Goal: Information Seeking & Learning: Understand process/instructions

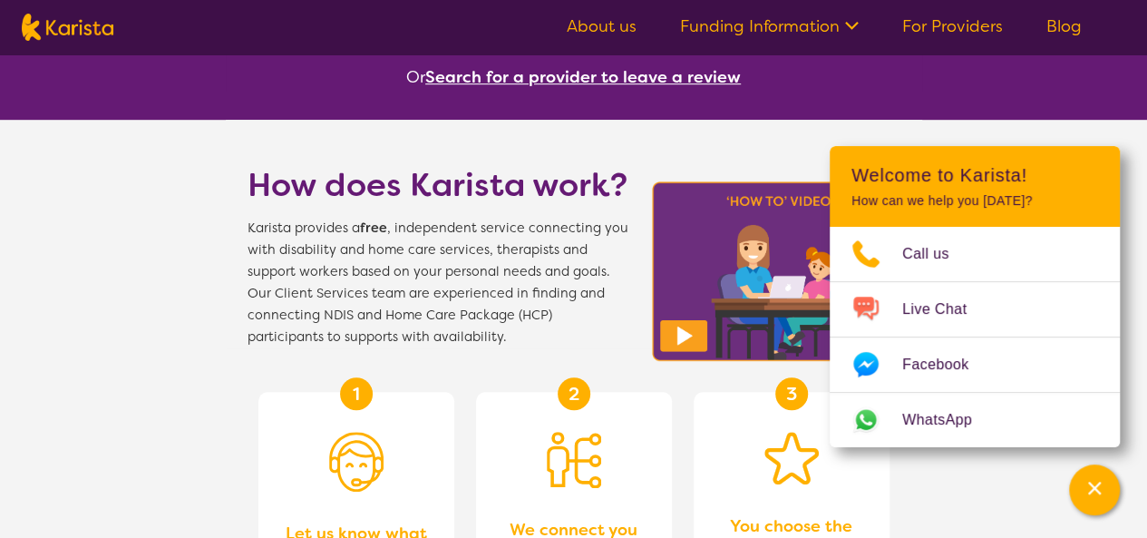
scroll to position [495, 0]
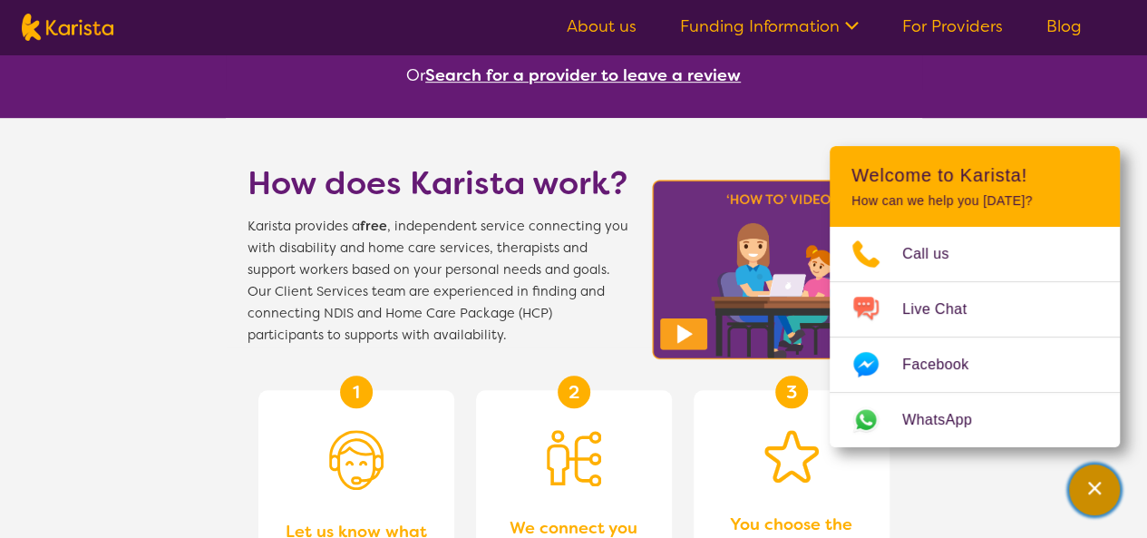
click at [1081, 485] on div "Channel Menu" at bounding box center [1094, 490] width 36 height 40
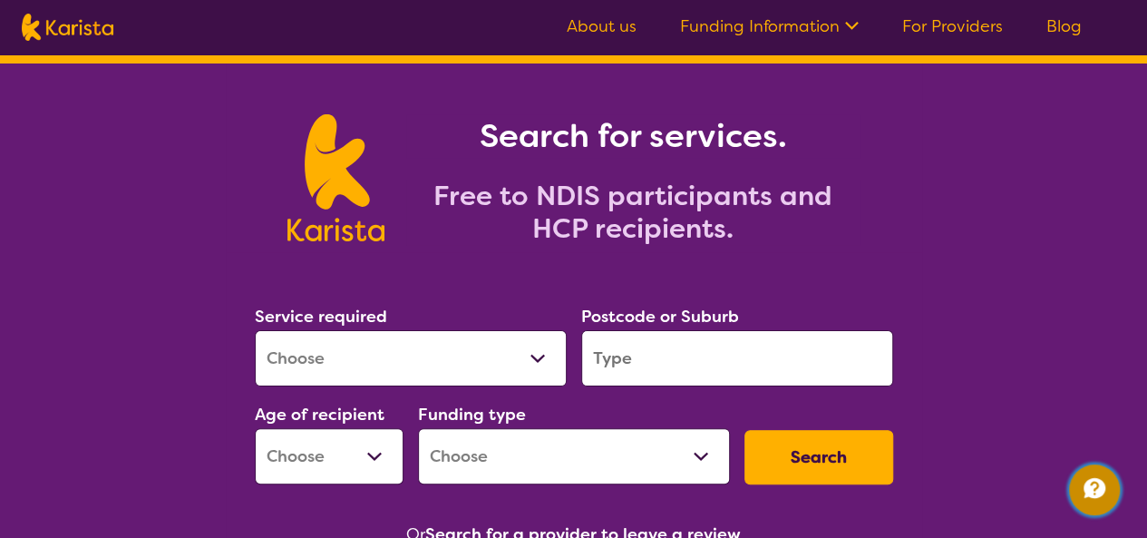
scroll to position [0, 0]
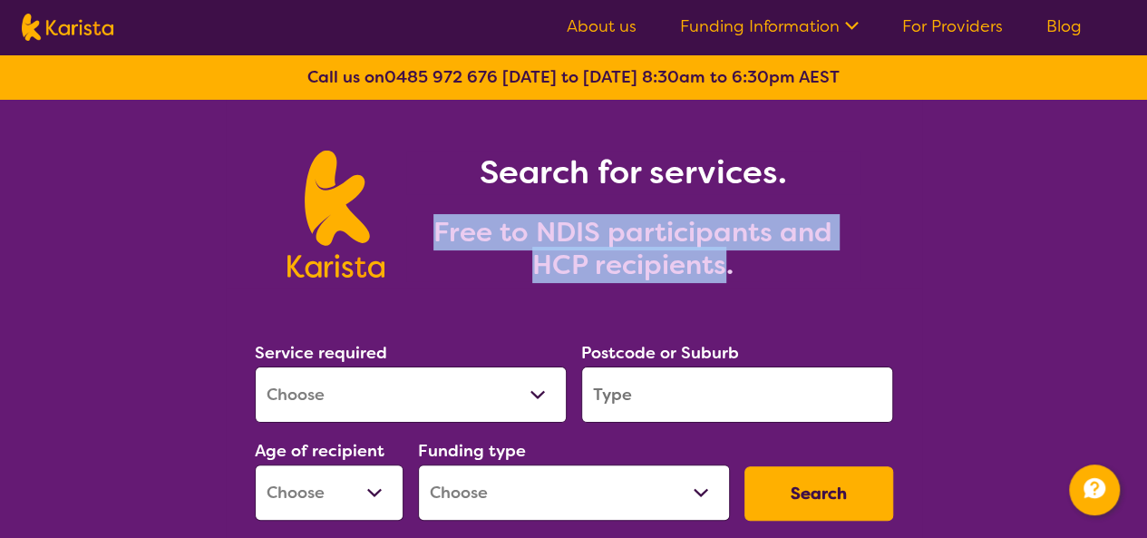
drag, startPoint x: 726, startPoint y: 265, endPoint x: 411, endPoint y: 217, distance: 319.2
click at [411, 217] on h2 "Free to NDIS participants and HCP recipients." at bounding box center [632, 248] width 453 height 65
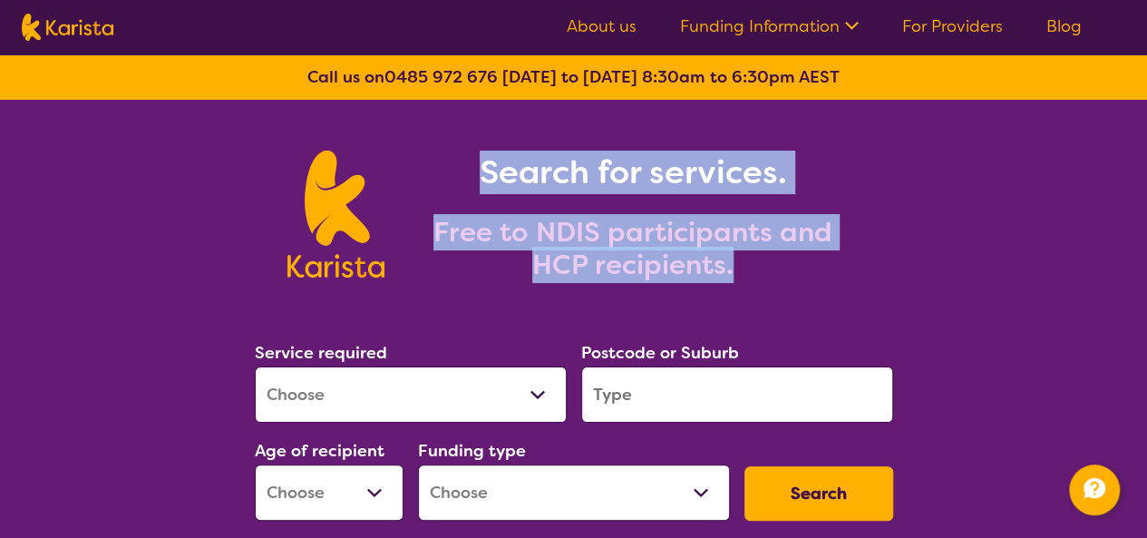
drag, startPoint x: 486, startPoint y: 173, endPoint x: 741, endPoint y: 278, distance: 275.6
click at [741, 278] on div "Search for services. Free to NDIS participants and HCP recipients." at bounding box center [621, 216] width 475 height 131
click at [745, 275] on h2 "Free to NDIS participants and HCP recipients." at bounding box center [632, 248] width 453 height 65
drag, startPoint x: 743, startPoint y: 272, endPoint x: 461, endPoint y: 150, distance: 308.2
click at [461, 150] on div "Search for services. Free to NDIS participants and HCP recipients." at bounding box center [574, 215] width 653 height 145
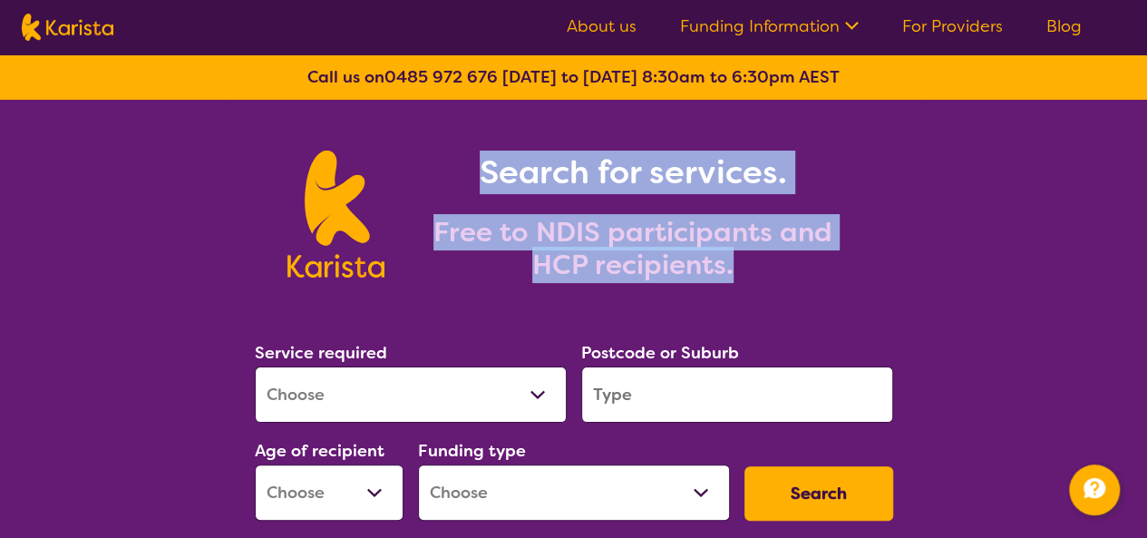
click at [651, 183] on h1 "Search for services." at bounding box center [632, 173] width 453 height 44
drag, startPoint x: 749, startPoint y: 276, endPoint x: 411, endPoint y: 138, distance: 365.2
click at [411, 138] on section "Search for services. Free to NDIS participants and HCP recipients." at bounding box center [574, 194] width 696 height 189
click at [477, 180] on h1 "Search for services." at bounding box center [632, 173] width 453 height 44
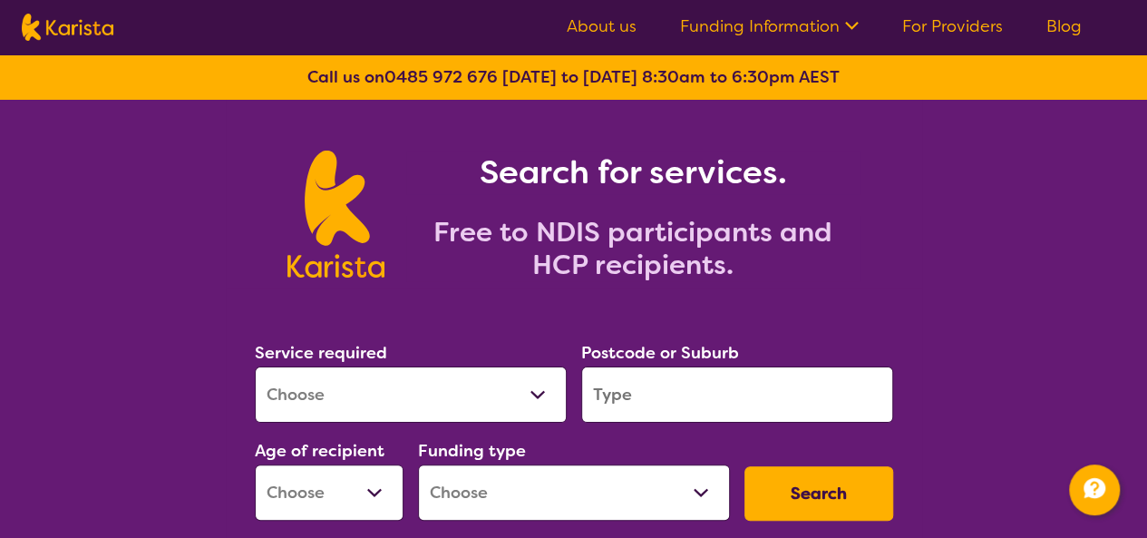
click at [491, 169] on h1 "Search for services." at bounding box center [632, 173] width 453 height 44
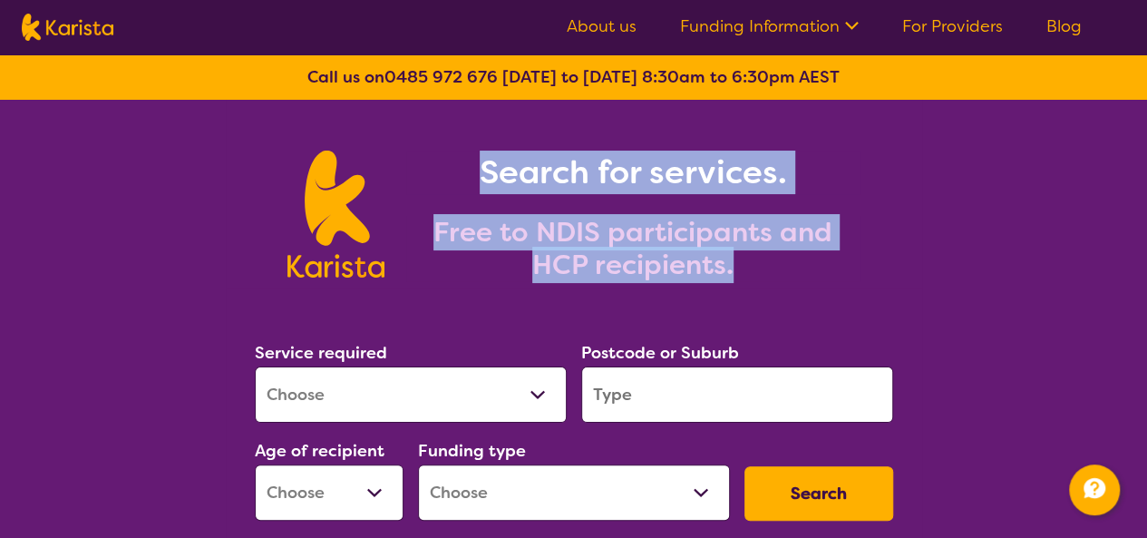
drag, startPoint x: 476, startPoint y: 164, endPoint x: 739, endPoint y: 264, distance: 281.2
click at [739, 264] on div "Search for services. Free to NDIS participants and HCP recipients." at bounding box center [621, 216] width 475 height 131
click at [733, 267] on h2 "Free to NDIS participants and HCP recipients." at bounding box center [632, 248] width 453 height 65
drag, startPoint x: 731, startPoint y: 267, endPoint x: 469, endPoint y: 113, distance: 304.0
click at [469, 113] on section "Search for services. Free to NDIS participants and HCP recipients." at bounding box center [574, 194] width 696 height 189
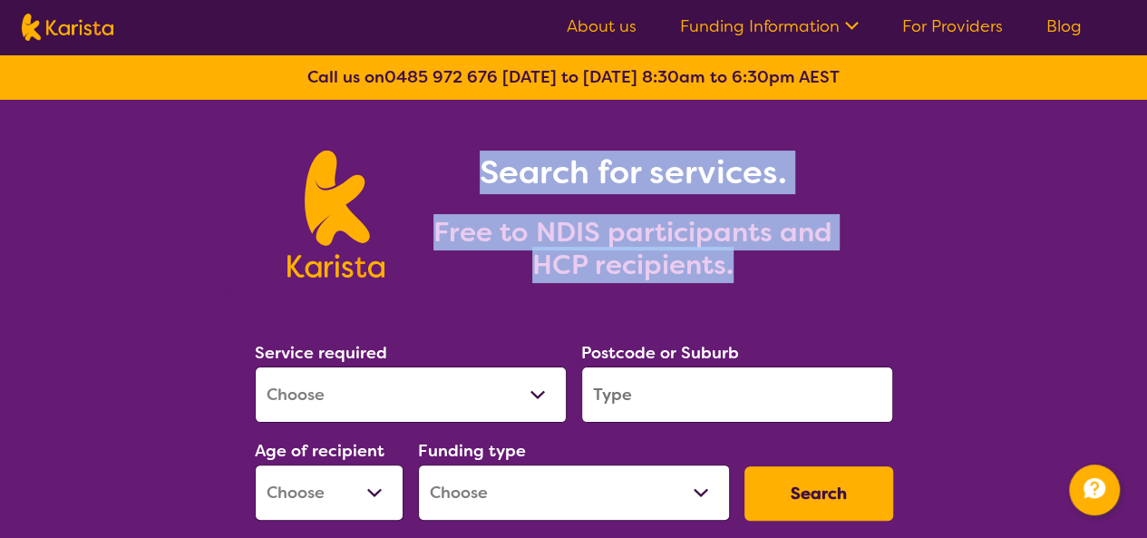
click at [456, 164] on h1 "Search for services." at bounding box center [632, 173] width 453 height 44
drag, startPoint x: 479, startPoint y: 165, endPoint x: 773, endPoint y: 279, distance: 316.0
click at [773, 279] on div "Search for services. Free to NDIS participants and HCP recipients." at bounding box center [621, 216] width 475 height 131
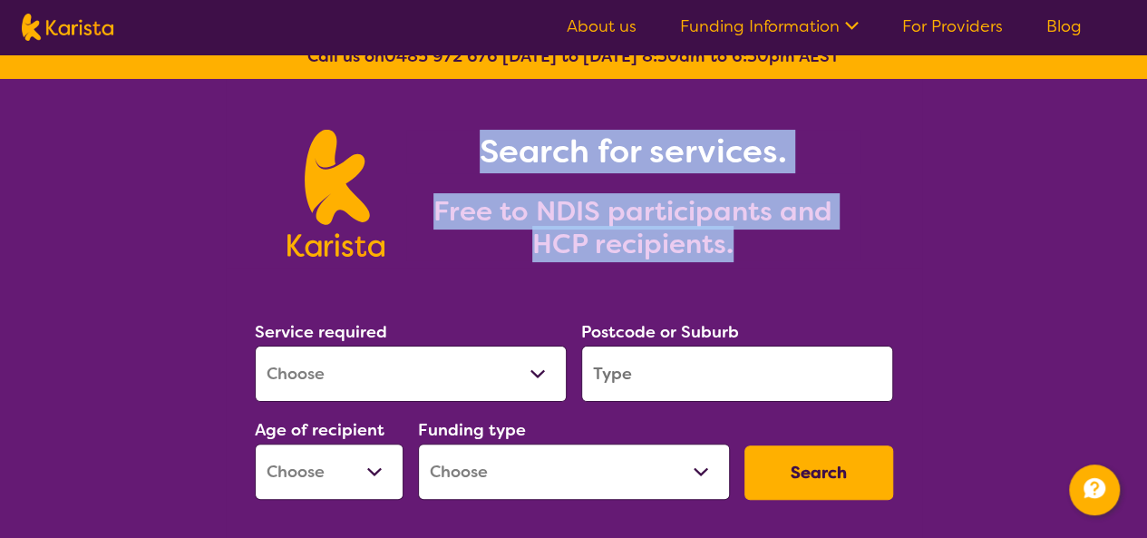
scroll to position [22, 0]
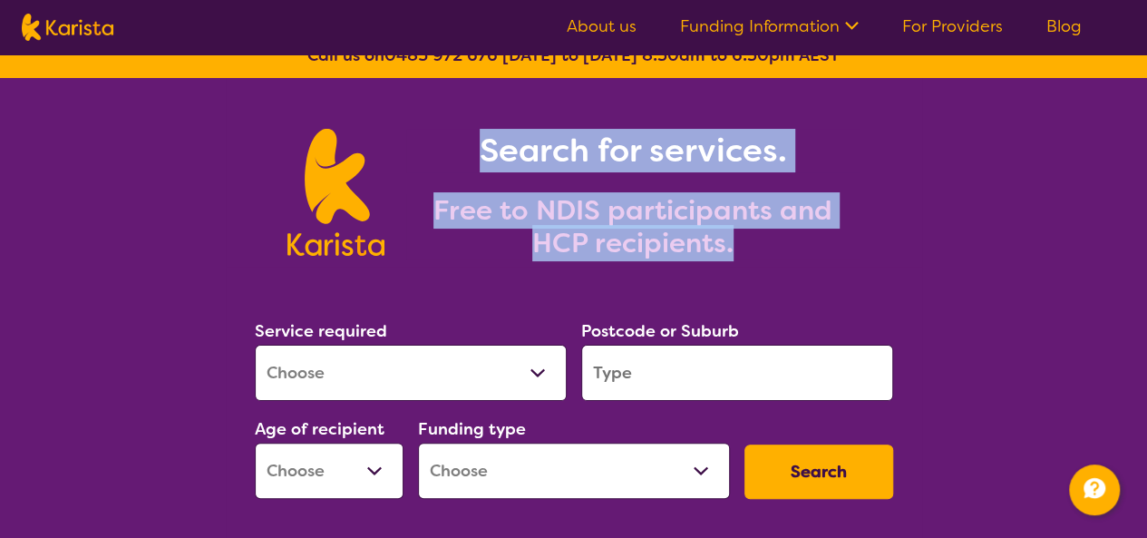
click at [726, 238] on h2 "Free to NDIS participants and HCP recipients." at bounding box center [632, 226] width 453 height 65
drag, startPoint x: 734, startPoint y: 241, endPoint x: 459, endPoint y: 142, distance: 292.8
click at [459, 142] on div "Search for services. Free to NDIS participants and HCP recipients." at bounding box center [621, 194] width 475 height 131
click at [461, 142] on h1 "Search for services." at bounding box center [632, 151] width 453 height 44
drag, startPoint x: 743, startPoint y: 251, endPoint x: 488, endPoint y: 137, distance: 280.0
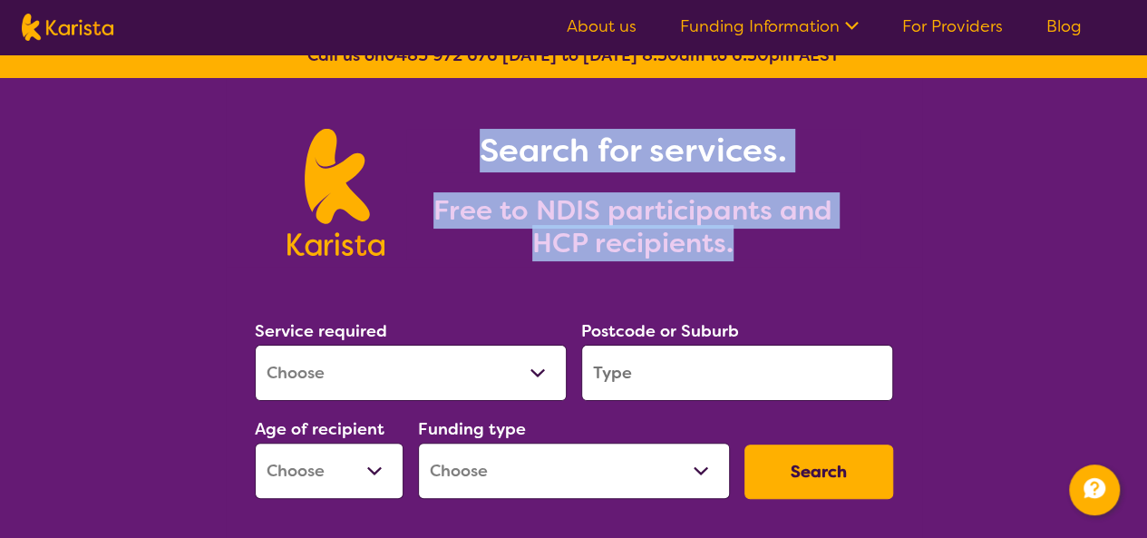
click at [488, 137] on div "Search for services. Free to NDIS participants and HCP recipients." at bounding box center [621, 194] width 475 height 131
click at [492, 137] on h1 "Search for services." at bounding box center [632, 151] width 453 height 44
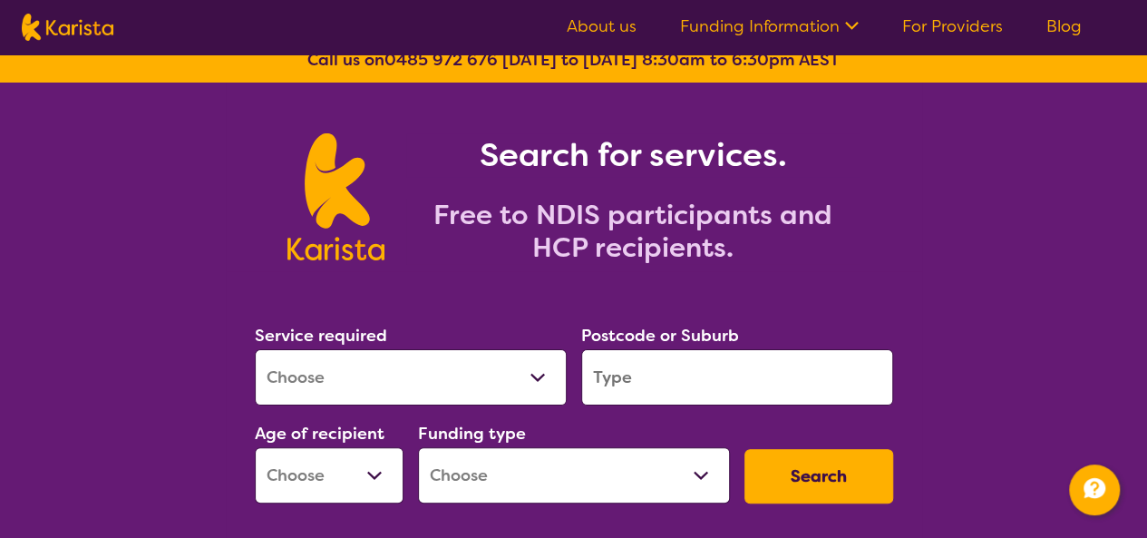
scroll to position [0, 0]
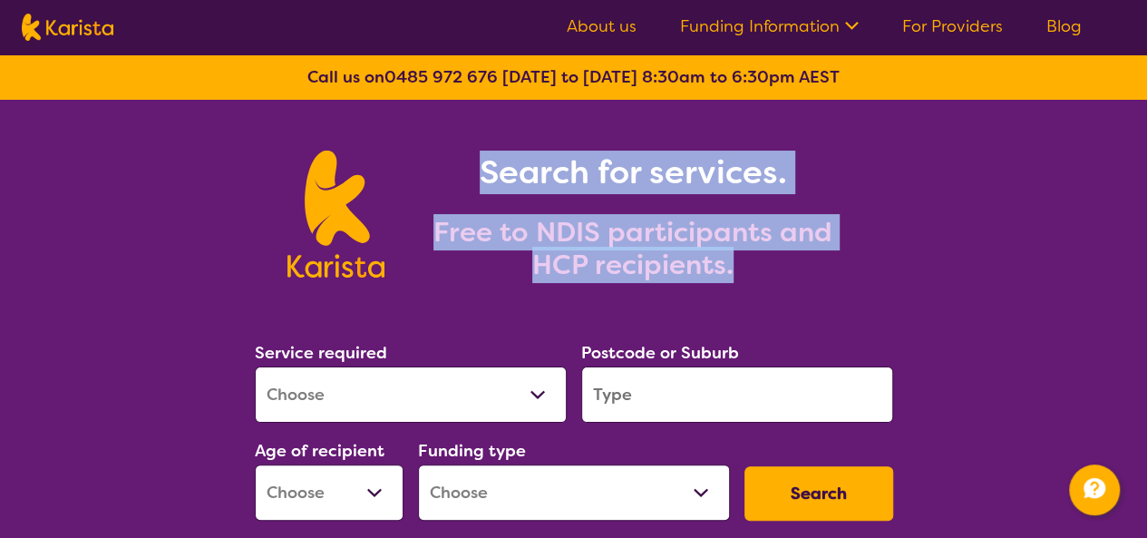
drag, startPoint x: 741, startPoint y: 277, endPoint x: 484, endPoint y: 161, distance: 281.2
click at [484, 161] on div "Search for services. Free to NDIS participants and HCP recipients." at bounding box center [621, 216] width 475 height 131
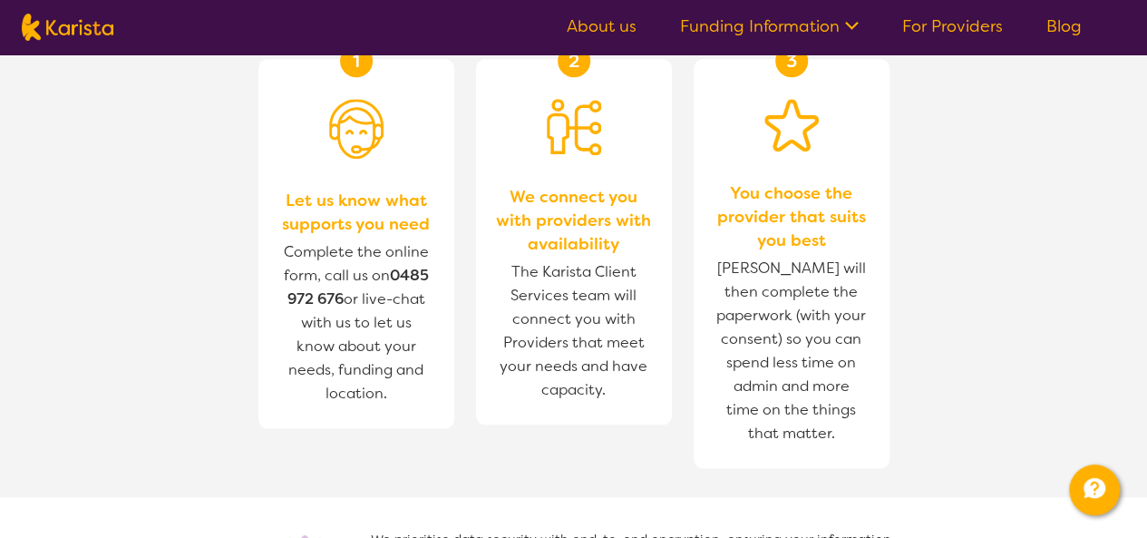
scroll to position [827, 0]
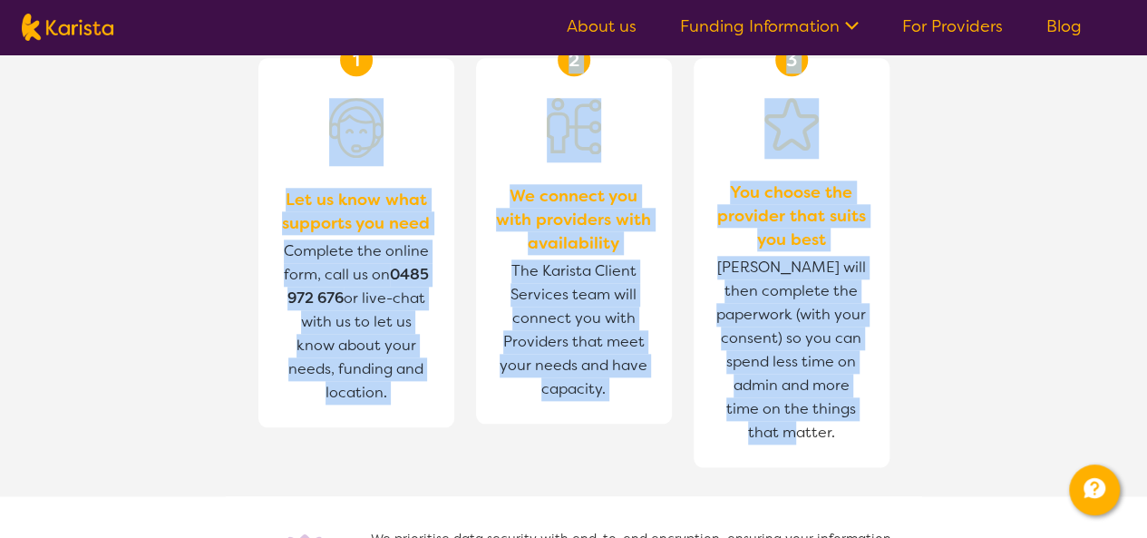
drag, startPoint x: 842, startPoint y: 436, endPoint x: 235, endPoint y: 93, distance: 697.5
click at [235, 93] on section "1 Let us know what supports you need Complete the online form, call us on [PHON…" at bounding box center [574, 255] width 696 height 481
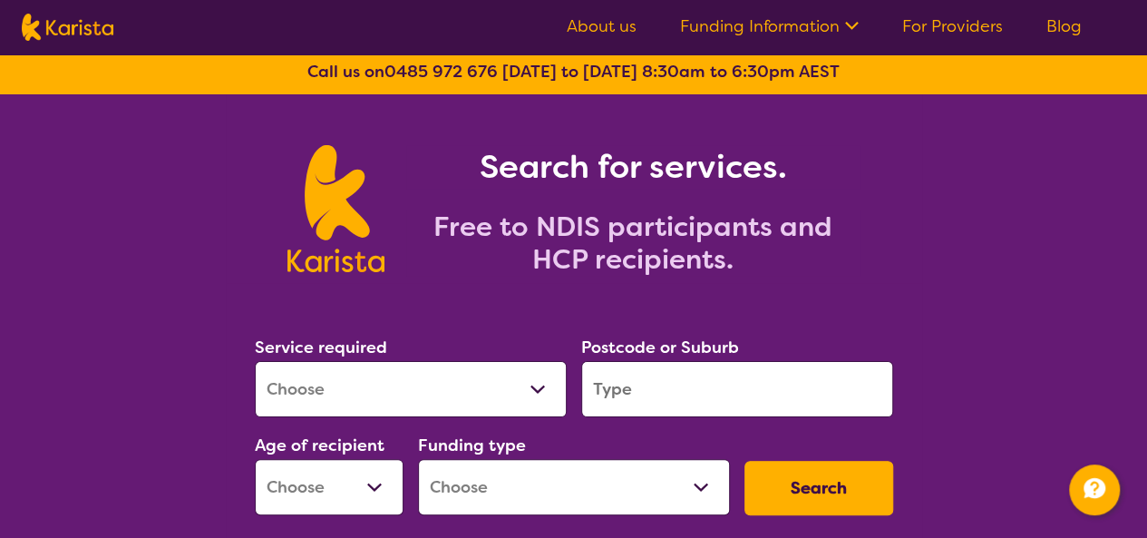
scroll to position [0, 0]
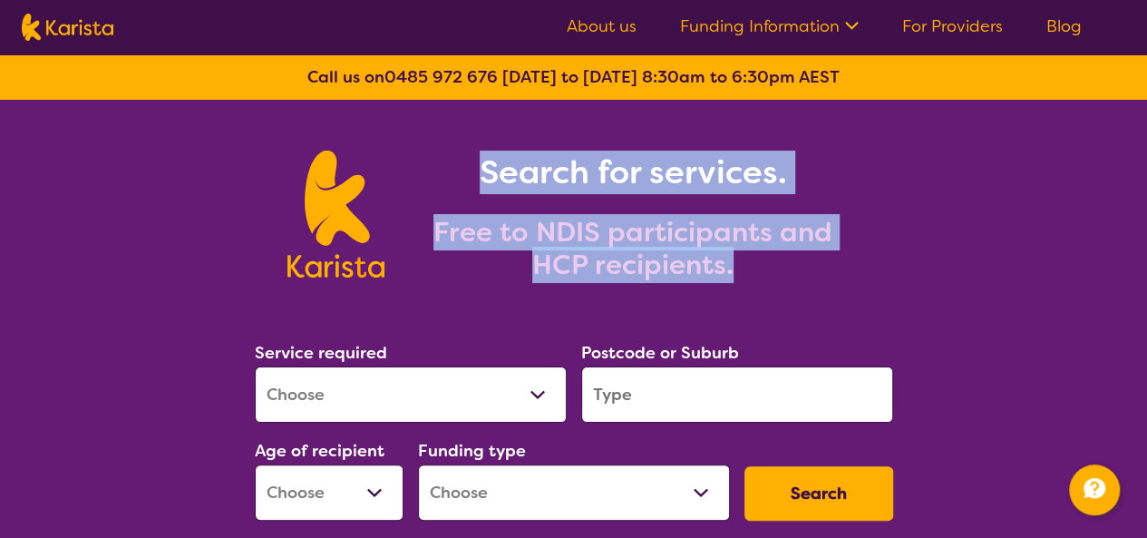
drag, startPoint x: 741, startPoint y: 273, endPoint x: 473, endPoint y: 175, distance: 284.8
click at [473, 175] on div "Search for services. Free to NDIS participants and HCP recipients." at bounding box center [621, 216] width 475 height 131
click at [473, 175] on h1 "Search for services." at bounding box center [632, 173] width 453 height 44
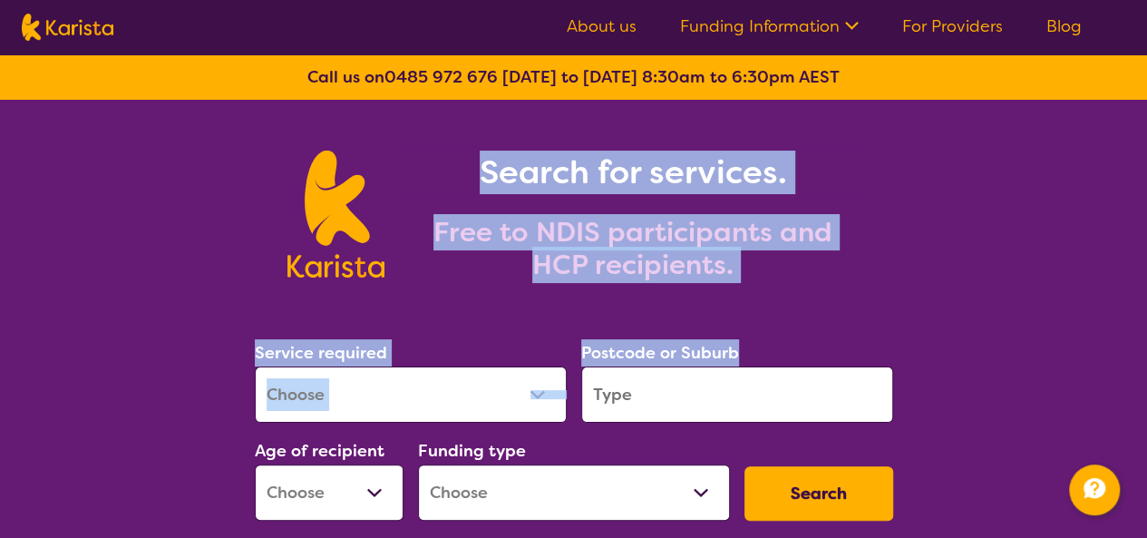
drag, startPoint x: 473, startPoint y: 175, endPoint x: 758, endPoint y: 291, distance: 307.4
click at [740, 267] on h2 "Free to NDIS participants and HCP recipients." at bounding box center [632, 248] width 453 height 65
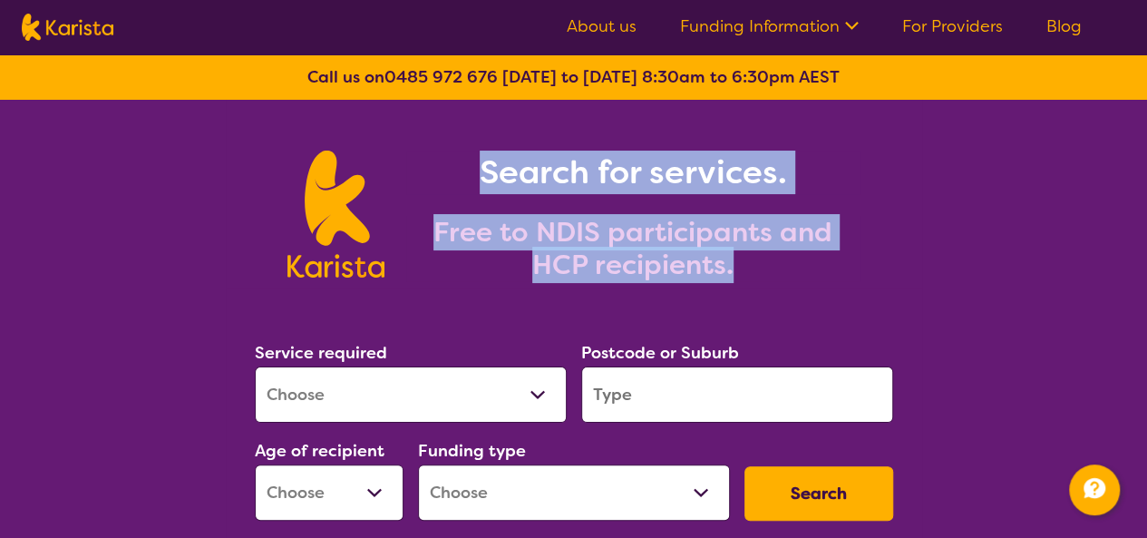
drag, startPoint x: 740, startPoint y: 267, endPoint x: 477, endPoint y: 180, distance: 277.3
click at [477, 180] on div "Search for services. Free to NDIS participants and HCP recipients." at bounding box center [621, 216] width 475 height 131
click at [477, 180] on h1 "Search for services." at bounding box center [632, 173] width 453 height 44
drag, startPoint x: 477, startPoint y: 180, endPoint x: 728, endPoint y: 269, distance: 266.7
click at [728, 269] on div "Search for services. Free to NDIS participants and HCP recipients." at bounding box center [621, 216] width 475 height 131
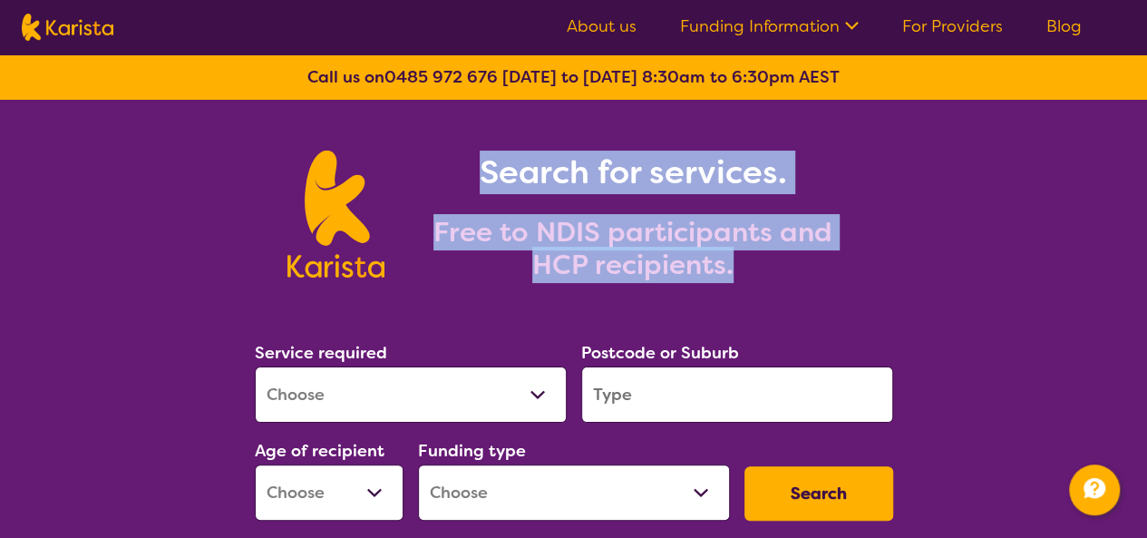
click at [728, 269] on h2 "Free to NDIS participants and HCP recipients." at bounding box center [632, 248] width 453 height 65
